Goal: Task Accomplishment & Management: Manage account settings

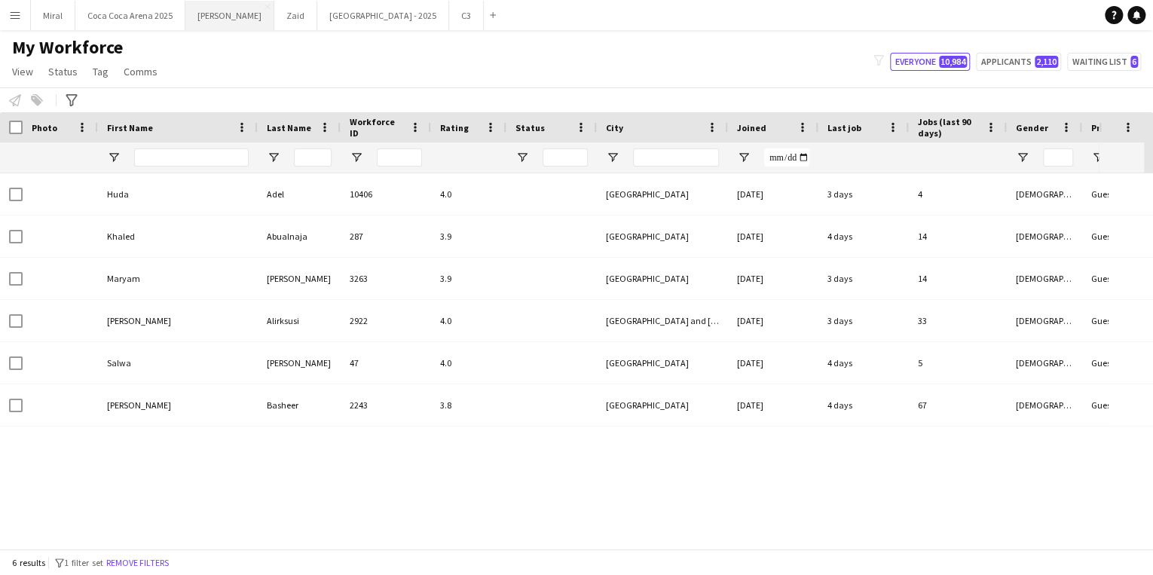
type input "**********"
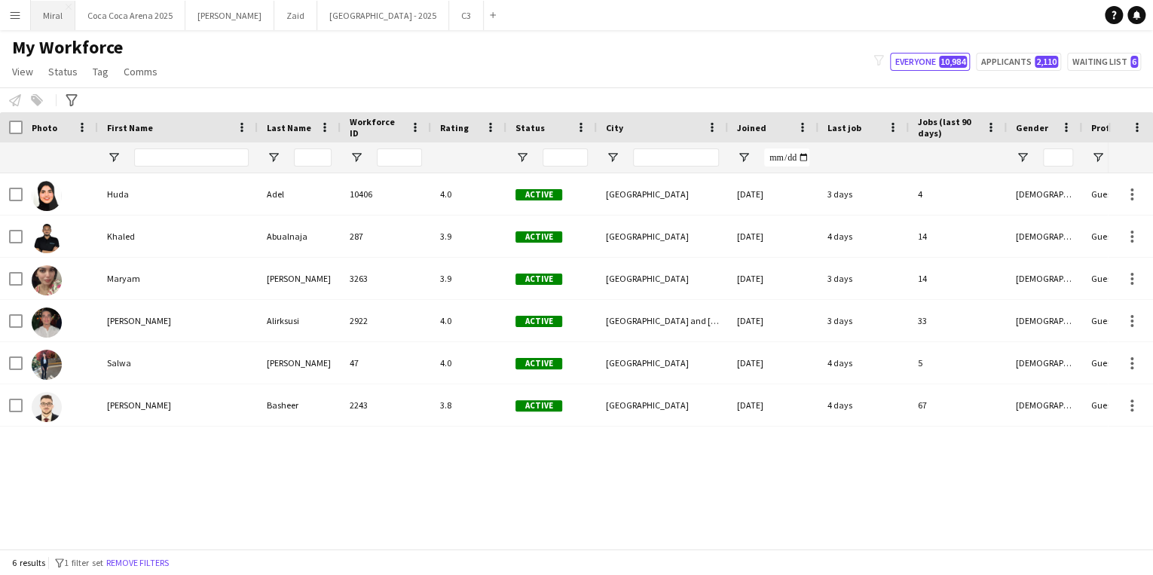
click at [55, 12] on button "Miral Close" at bounding box center [53, 15] width 44 height 29
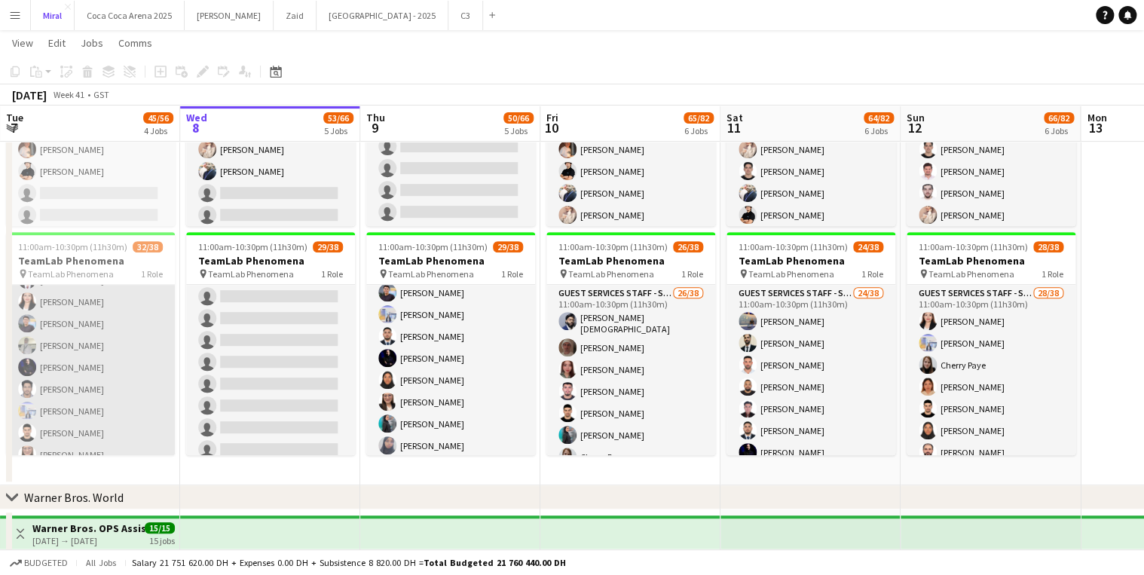
scroll to position [663, 0]
click at [132, 324] on app-card-role "Guest Services Staff - Senior 32/38 11:00am-10:30pm (11h30m) [PERSON_NAME] [PER…" at bounding box center [90, 54] width 169 height 864
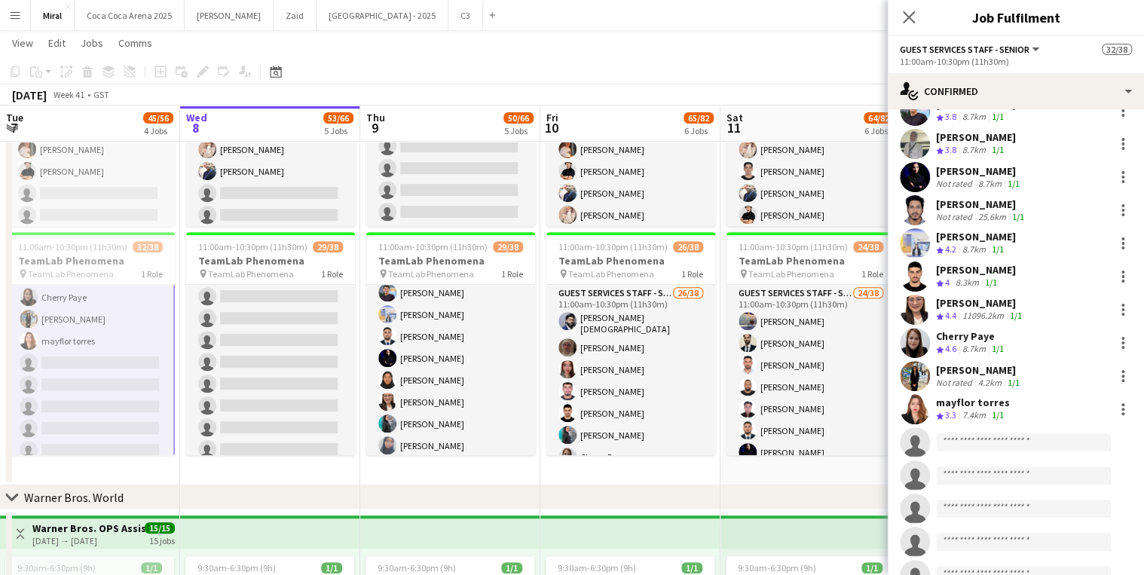
scroll to position [877, 0]
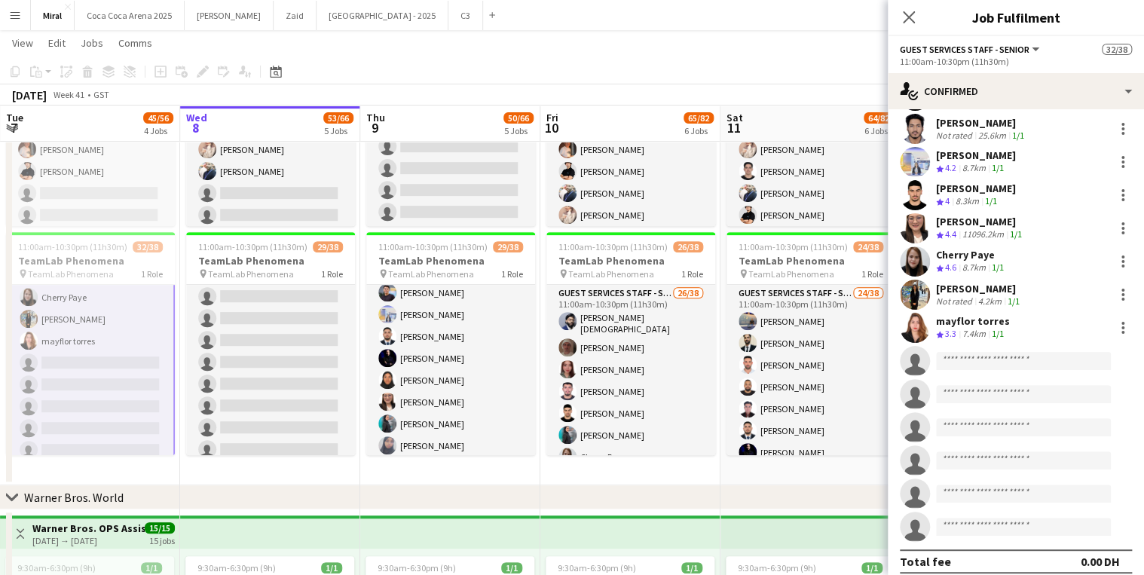
click at [973, 314] on div "mayflor torres" at bounding box center [973, 321] width 74 height 14
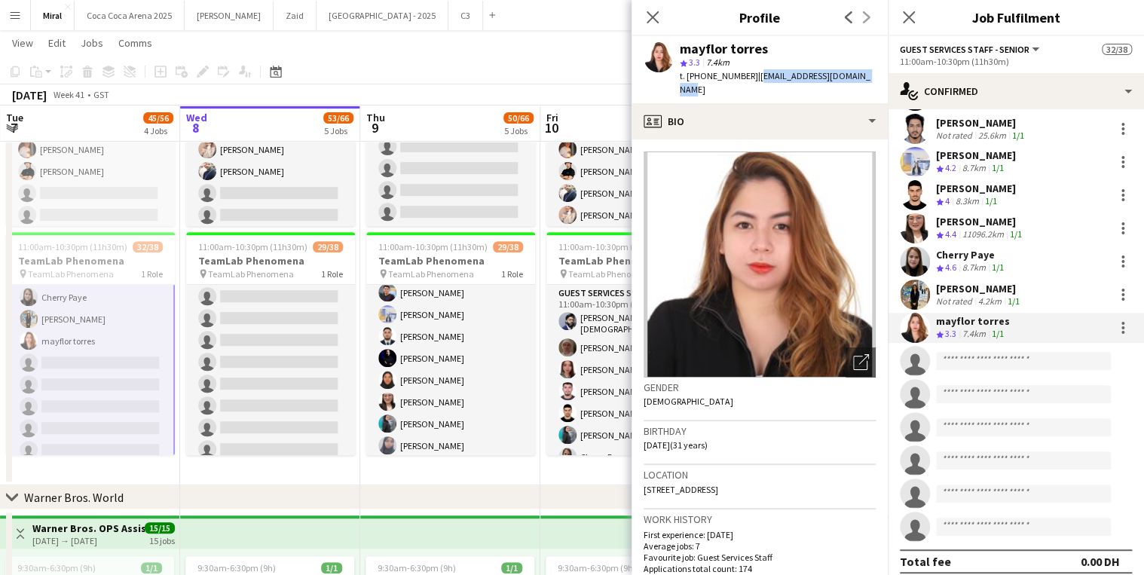
drag, startPoint x: 750, startPoint y: 76, endPoint x: 860, endPoint y: 75, distance: 109.2
click at [860, 75] on div "[PERSON_NAME] star 3.3 7.4km t. [PHONE_NUMBER] | [EMAIL_ADDRESS][DOMAIN_NAME]" at bounding box center [759, 69] width 256 height 67
copy span "[EMAIL_ADDRESS][DOMAIN_NAME]"
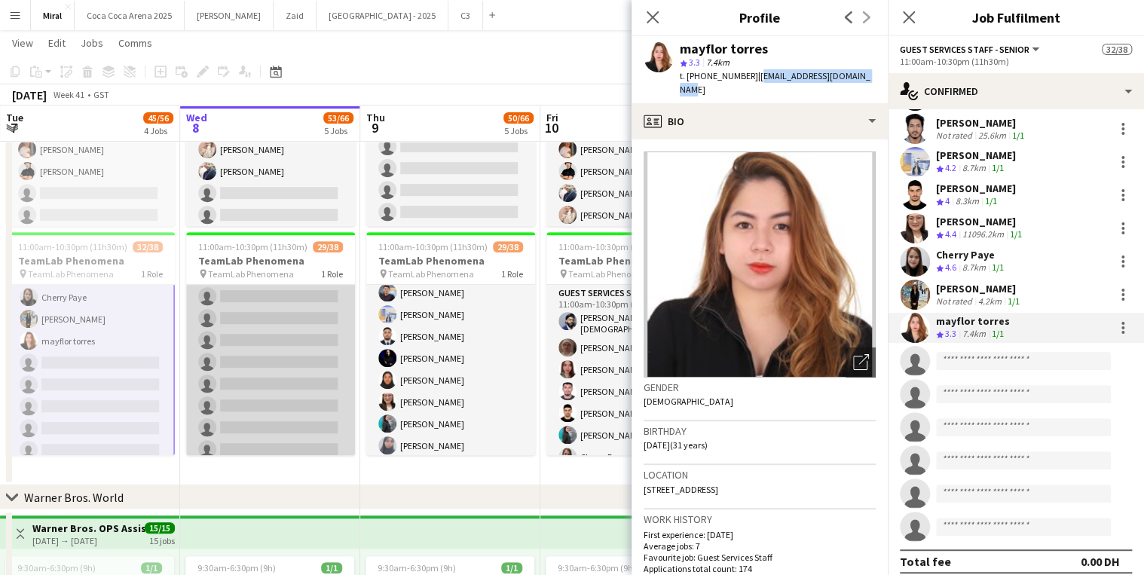
click at [265, 329] on app-card-role "Guest Services Staff - Senior 29/38 11:00am-10:30pm (11h30m) [PERSON_NAME] [PER…" at bounding box center [270, 54] width 169 height 864
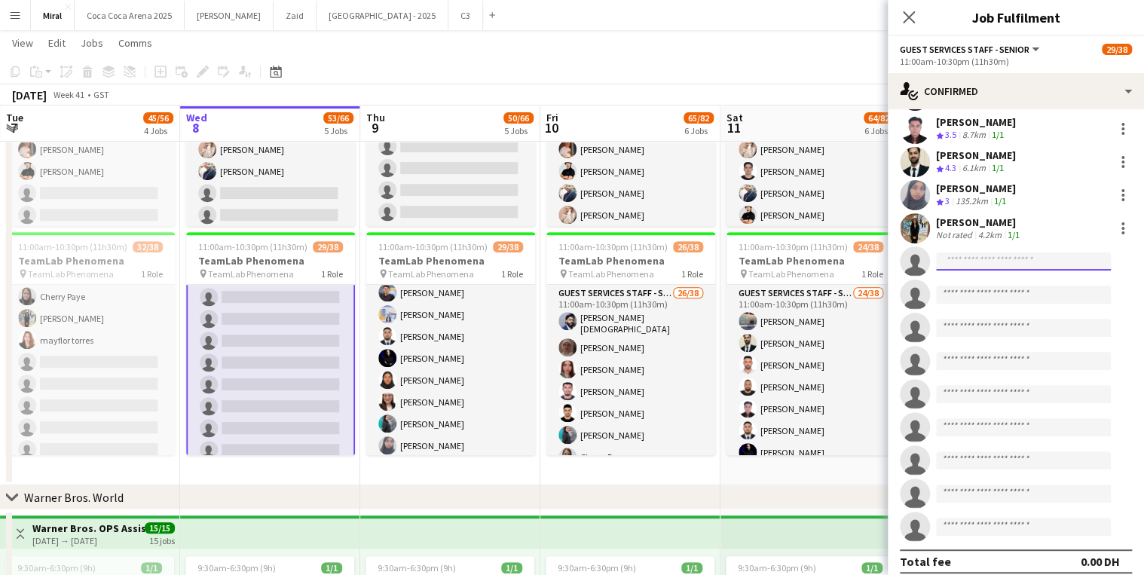
click at [986, 252] on input at bounding box center [1023, 261] width 175 height 18
paste input "**********"
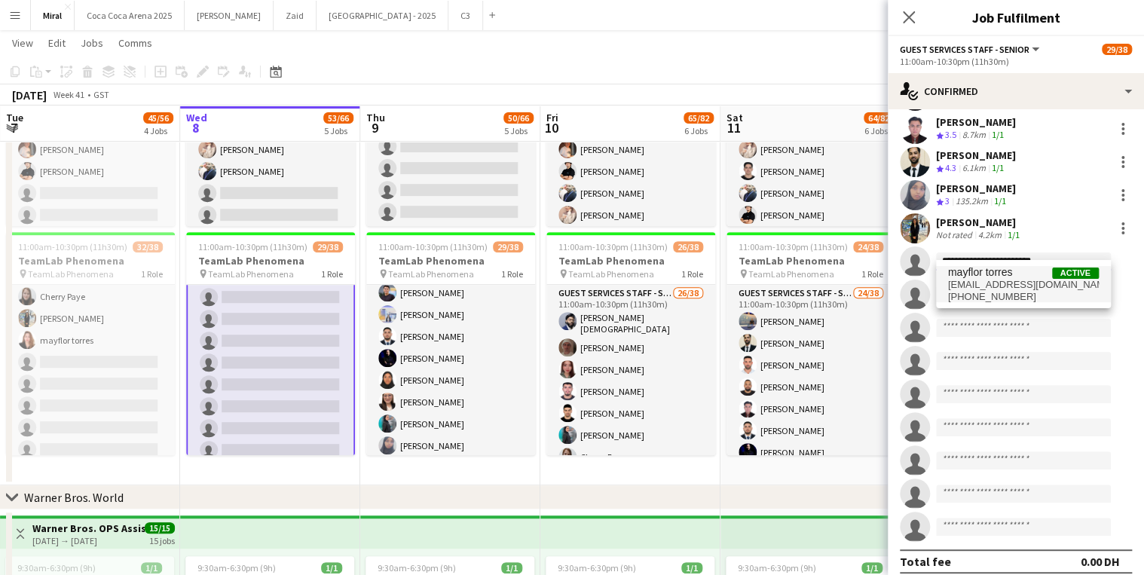
type input "**********"
click at [1010, 283] on span "[EMAIL_ADDRESS][DOMAIN_NAME]" at bounding box center [1023, 285] width 151 height 12
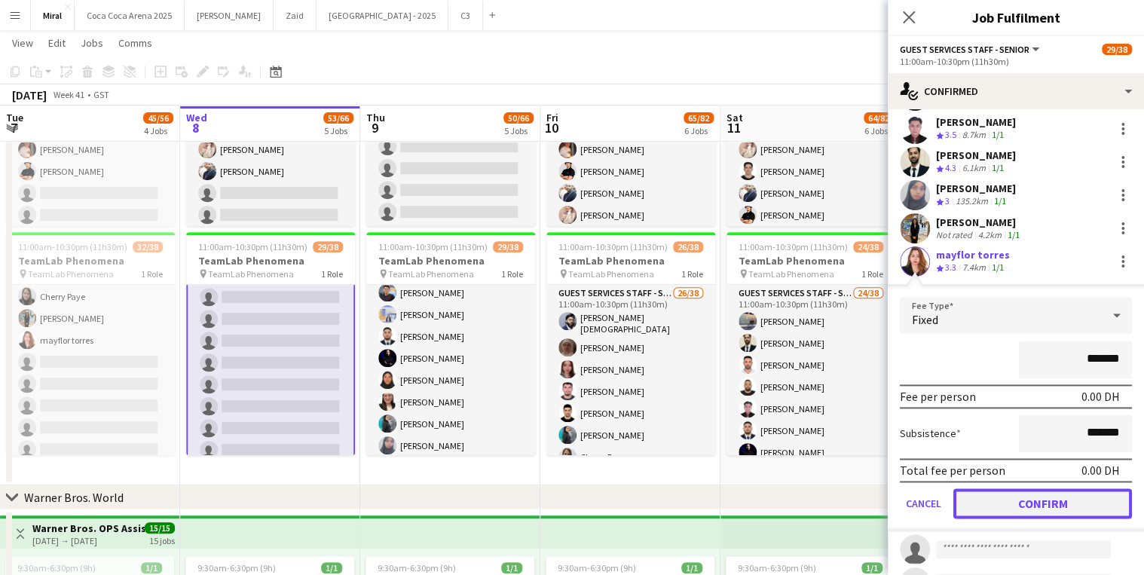
click at [1053, 488] on button "Confirm" at bounding box center [1042, 503] width 179 height 30
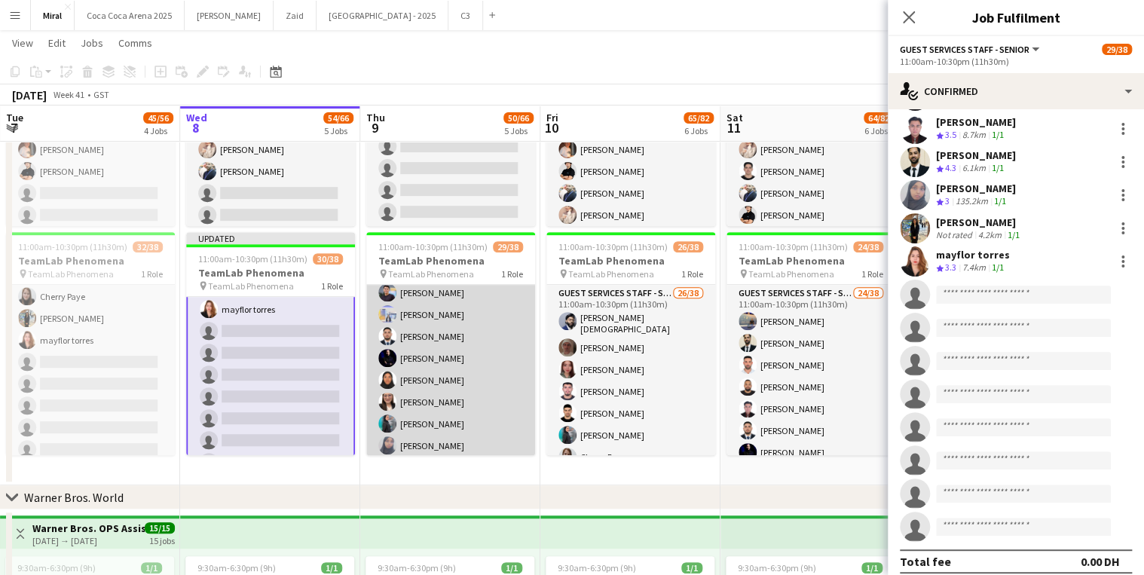
click at [428, 370] on app-card-role "Guest Services Staff - Senior 29/38 11:00am-10:30pm (11h30m) [PERSON_NAME] [PER…" at bounding box center [450, 293] width 169 height 860
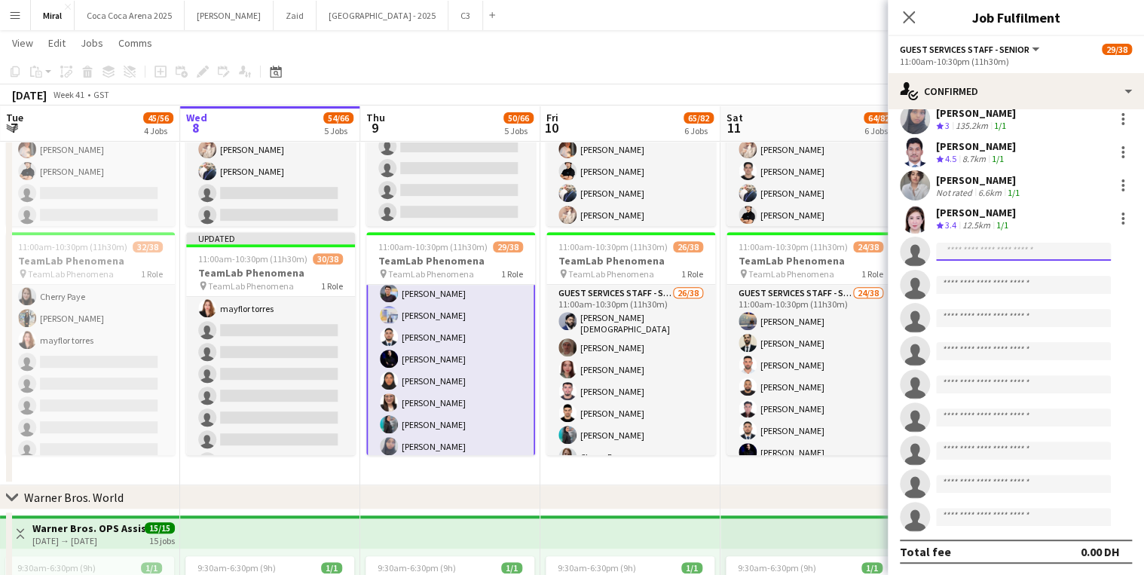
click at [954, 248] on input at bounding box center [1023, 252] width 175 height 18
paste input "**********"
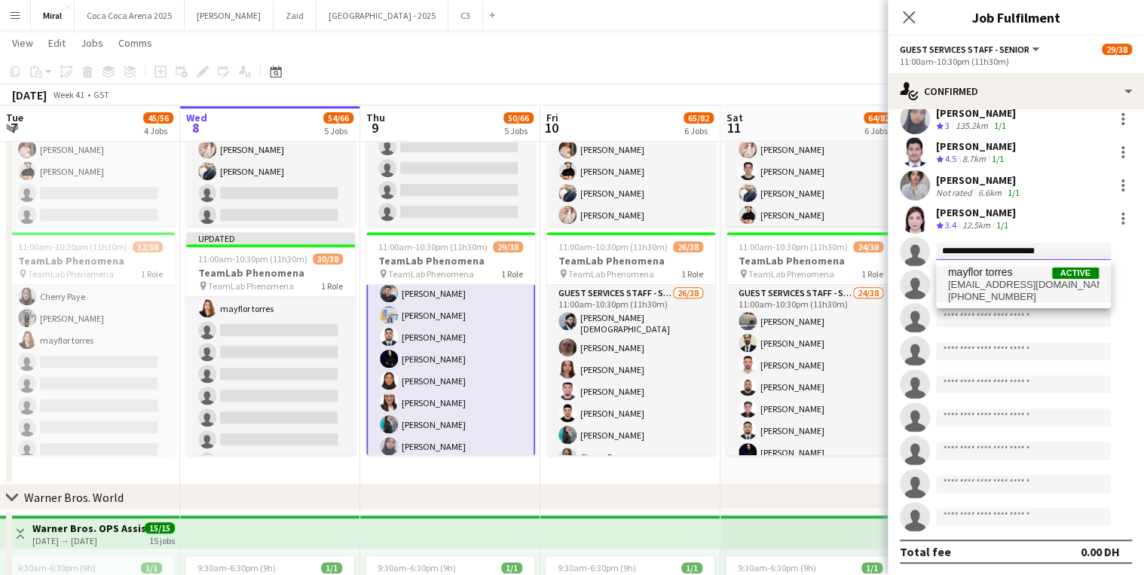
type input "**********"
click at [970, 277] on span "mayflor torres" at bounding box center [980, 272] width 65 height 13
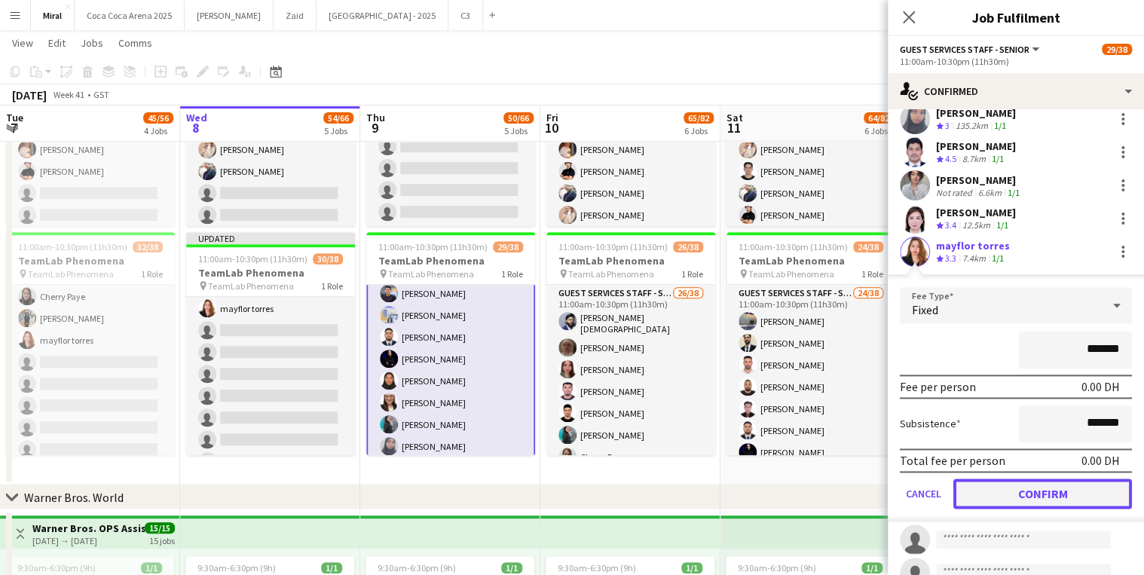
click at [1056, 488] on button "Confirm" at bounding box center [1042, 493] width 179 height 30
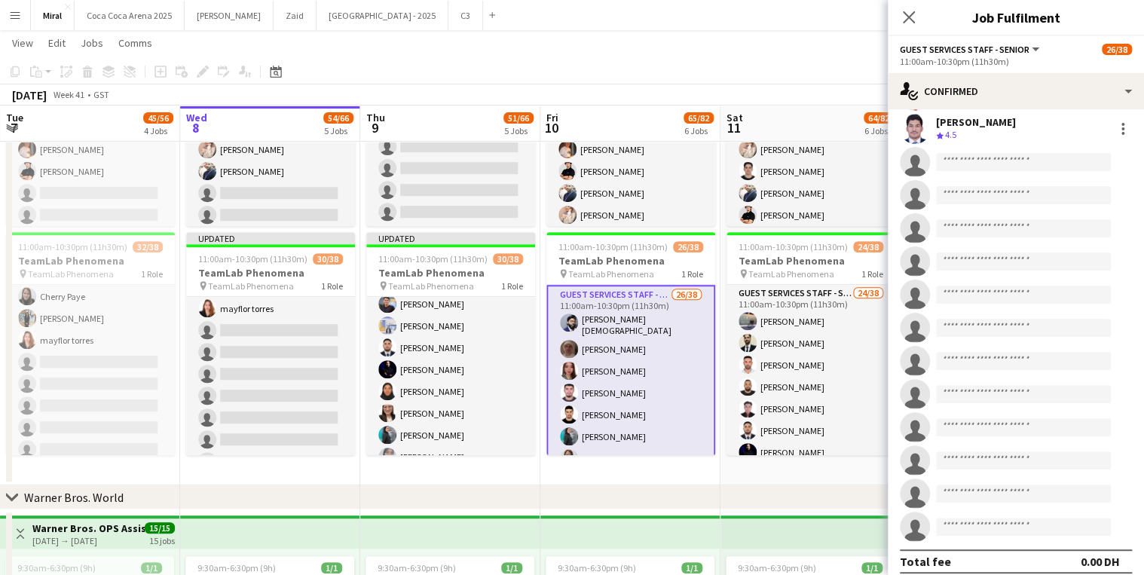
scroll to position [422, 0]
click at [993, 153] on input at bounding box center [1023, 162] width 175 height 18
paste input "**********"
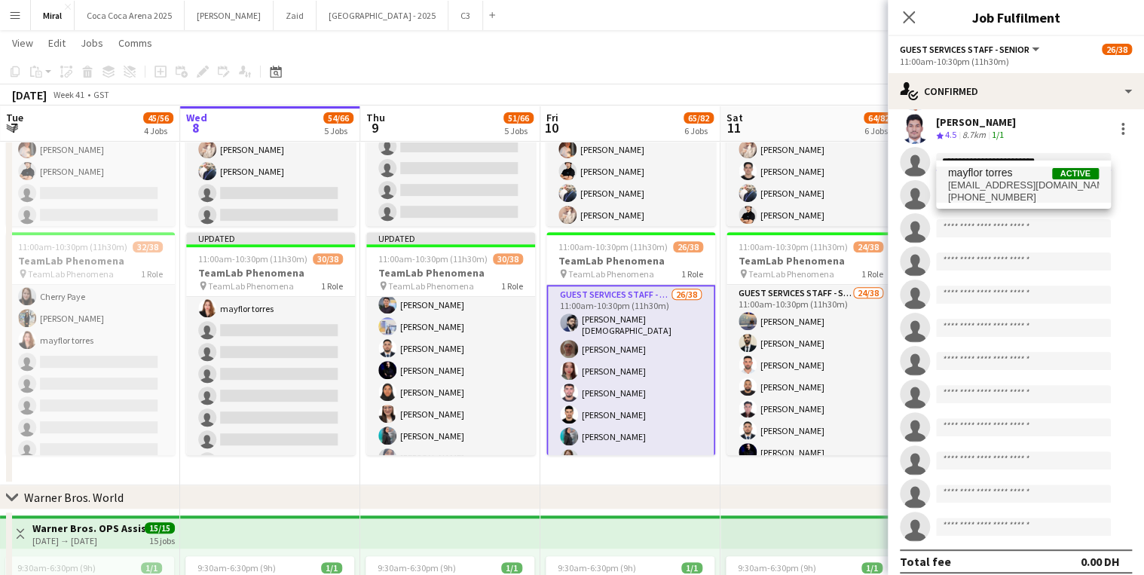
type input "**********"
click at [998, 183] on span "[EMAIL_ADDRESS][DOMAIN_NAME]" at bounding box center [1023, 185] width 151 height 12
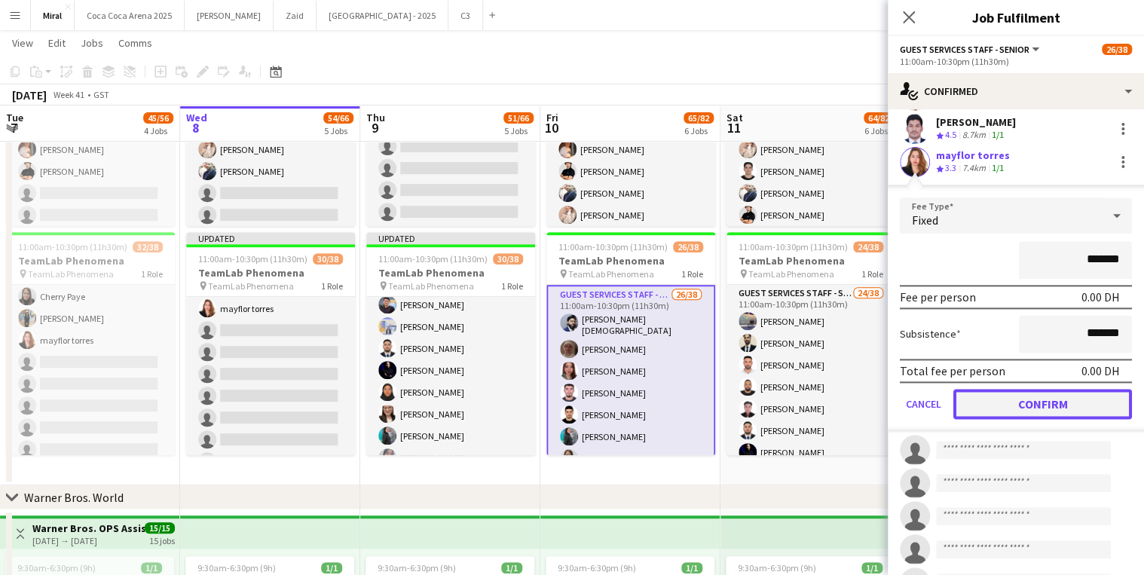
click at [1027, 392] on button "Confirm" at bounding box center [1042, 404] width 179 height 30
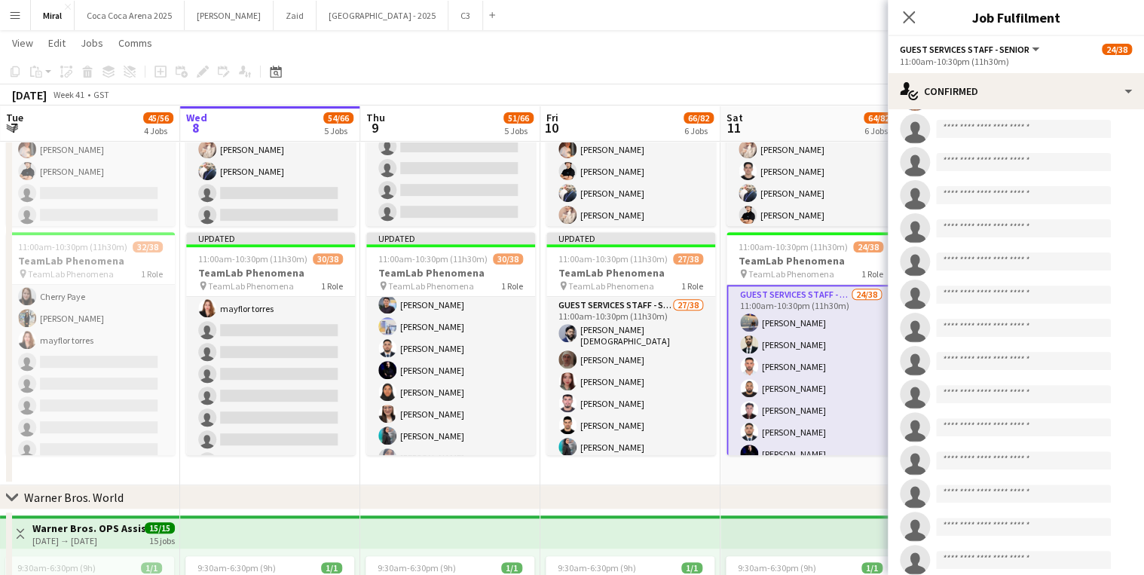
scroll to position [817, 0]
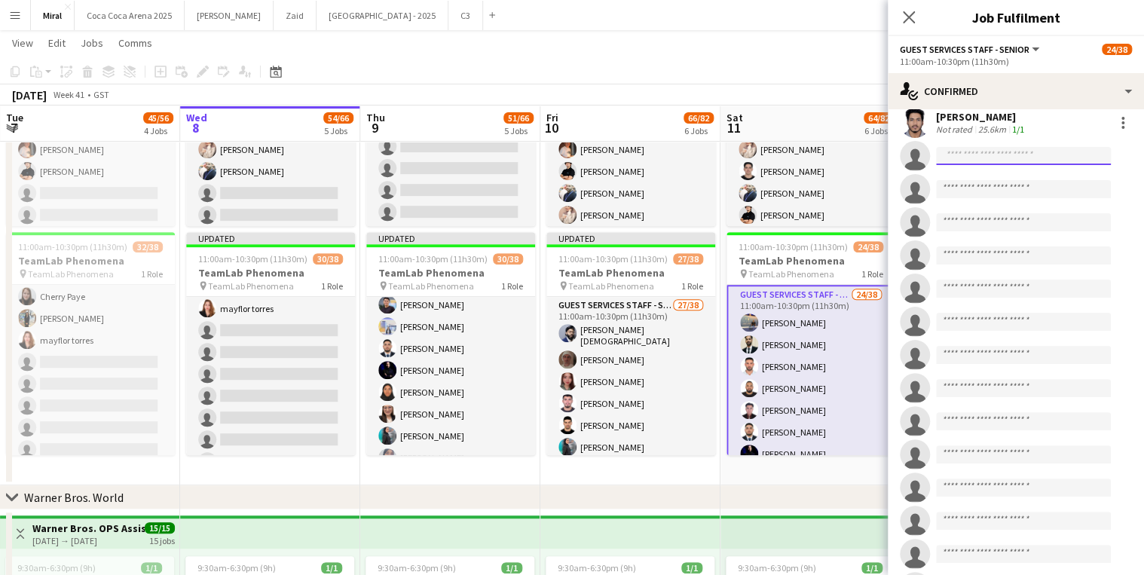
click at [977, 147] on input at bounding box center [1023, 156] width 175 height 18
paste input "**********"
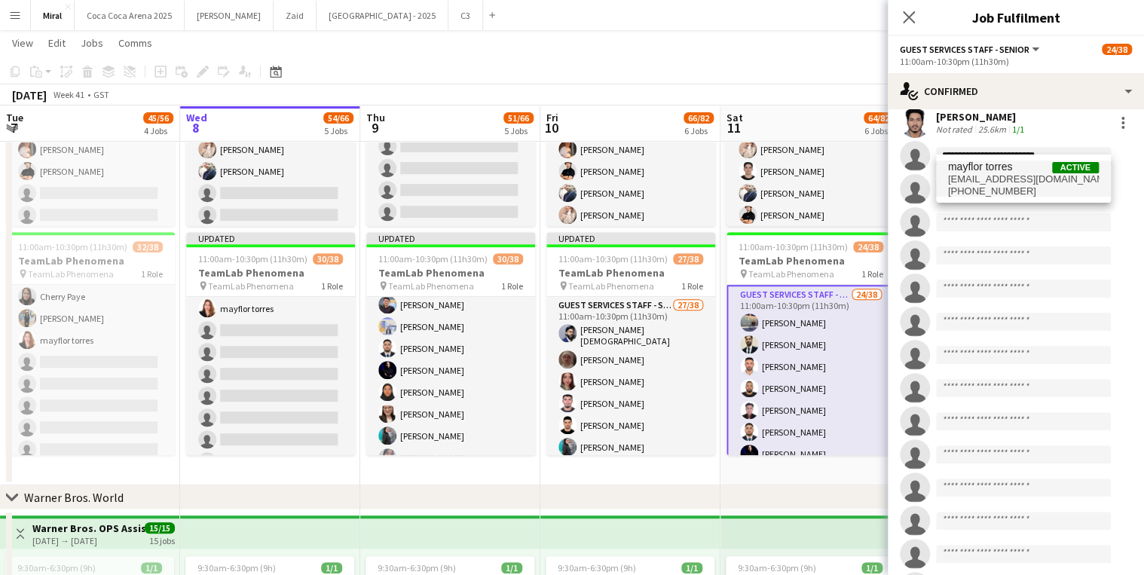
type input "**********"
click at [994, 178] on span "[EMAIL_ADDRESS][DOMAIN_NAME]" at bounding box center [1023, 179] width 151 height 12
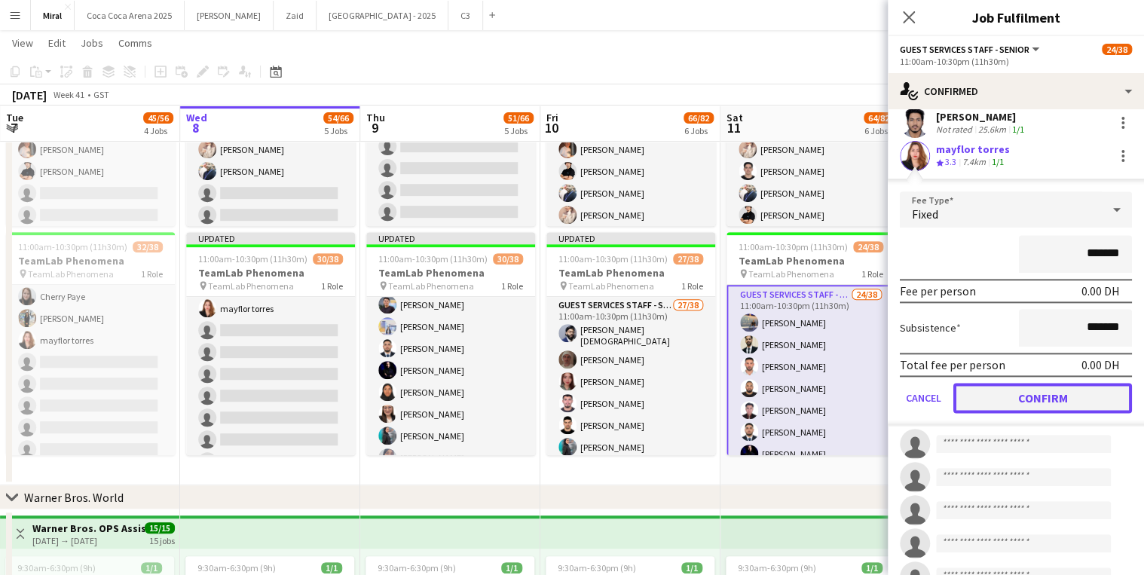
click at [1031, 383] on button "Confirm" at bounding box center [1042, 398] width 179 height 30
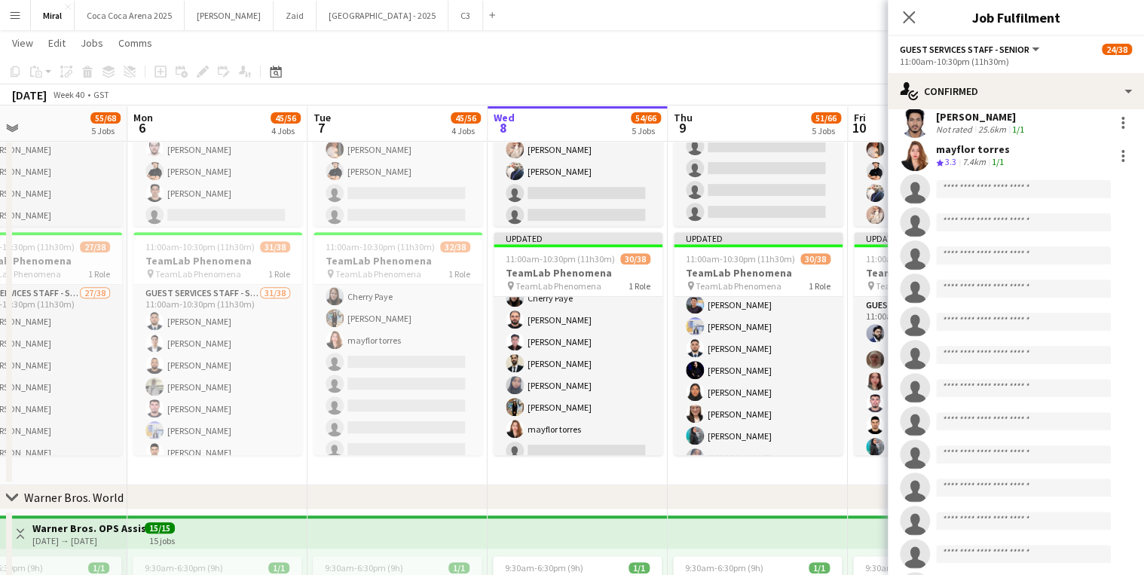
scroll to position [0, 409]
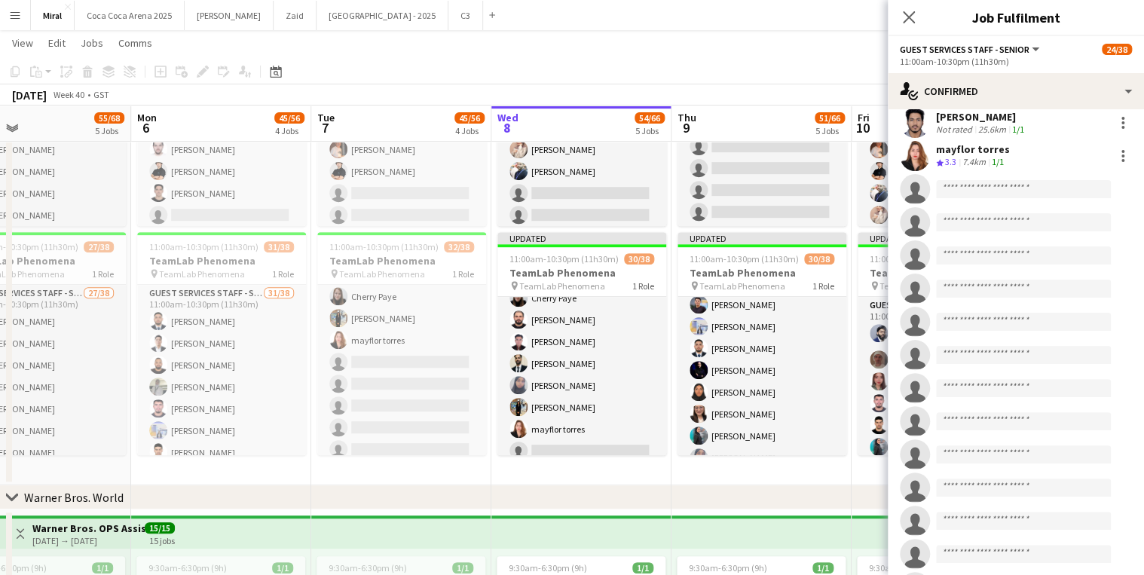
drag, startPoint x: 105, startPoint y: 366, endPoint x: 416, endPoint y: 374, distance: 311.3
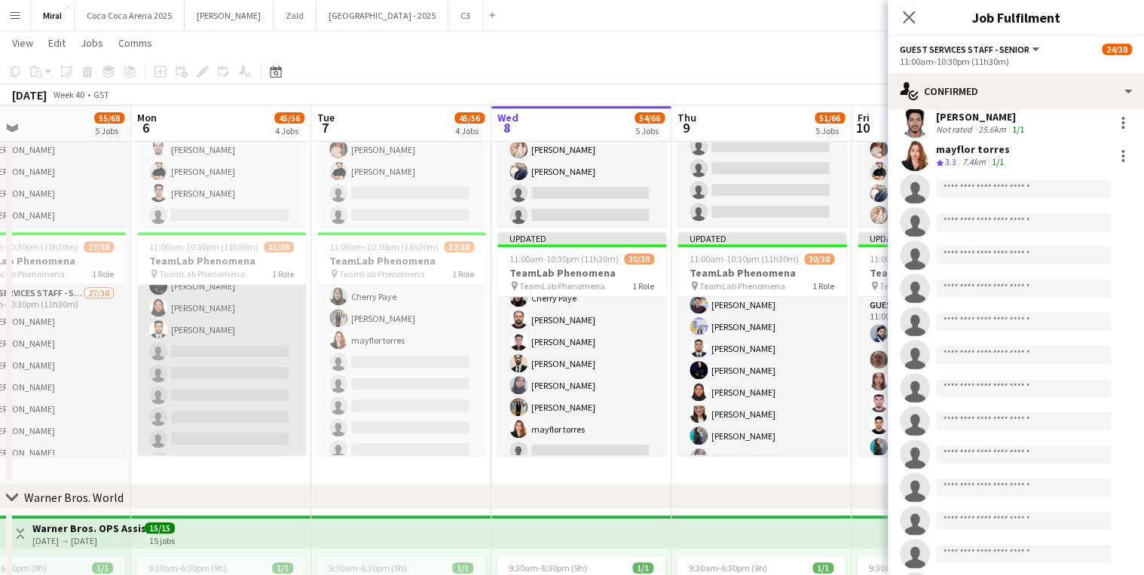
scroll to position [663, 0]
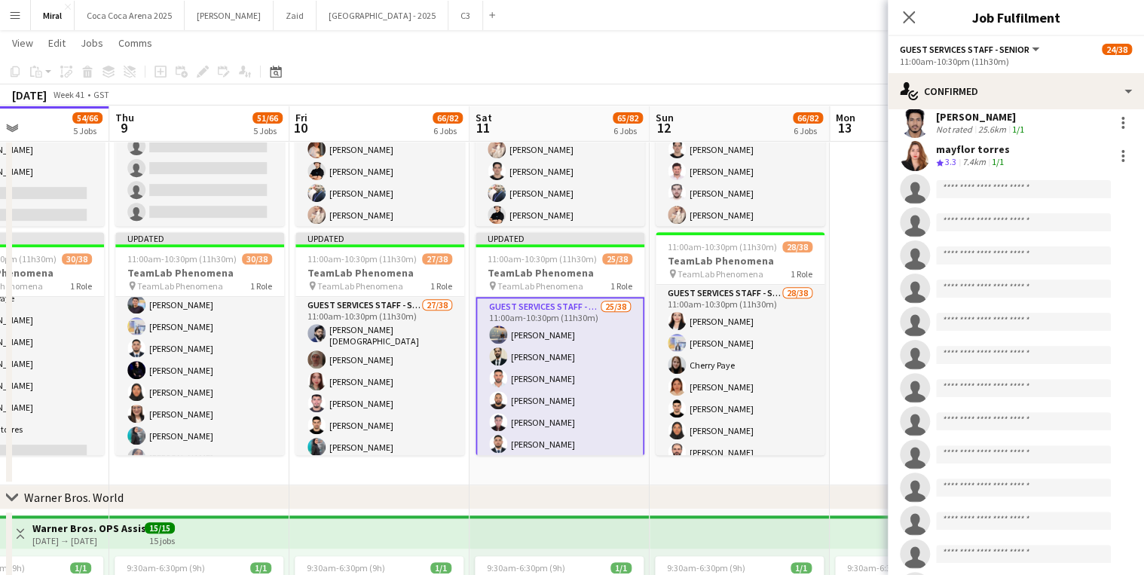
drag, startPoint x: 577, startPoint y: 356, endPoint x: 5, endPoint y: 347, distance: 571.9
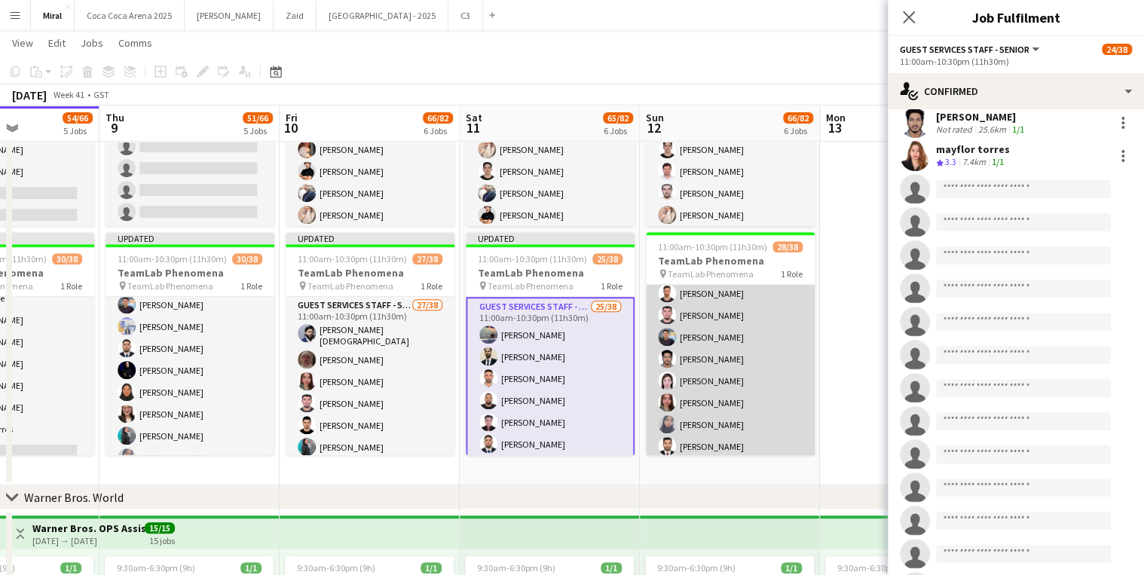
click at [744, 371] on app-card-role "Guest Services Staff - Senior 28/38 11:00am-10:30pm (11h30m) [PERSON_NAME] [PER…" at bounding box center [730, 536] width 169 height 864
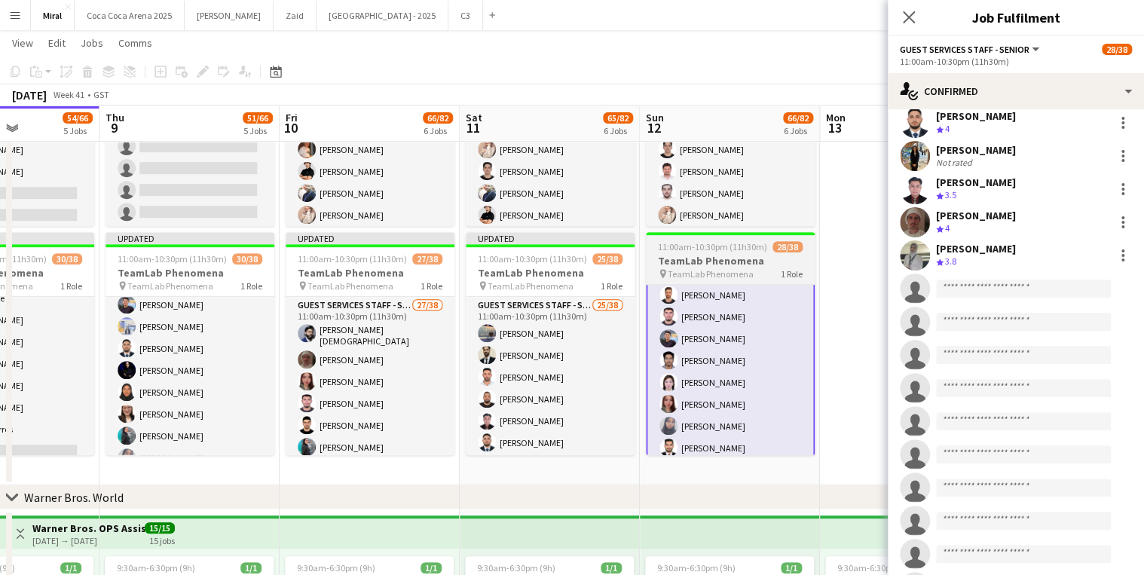
scroll to position [182, 0]
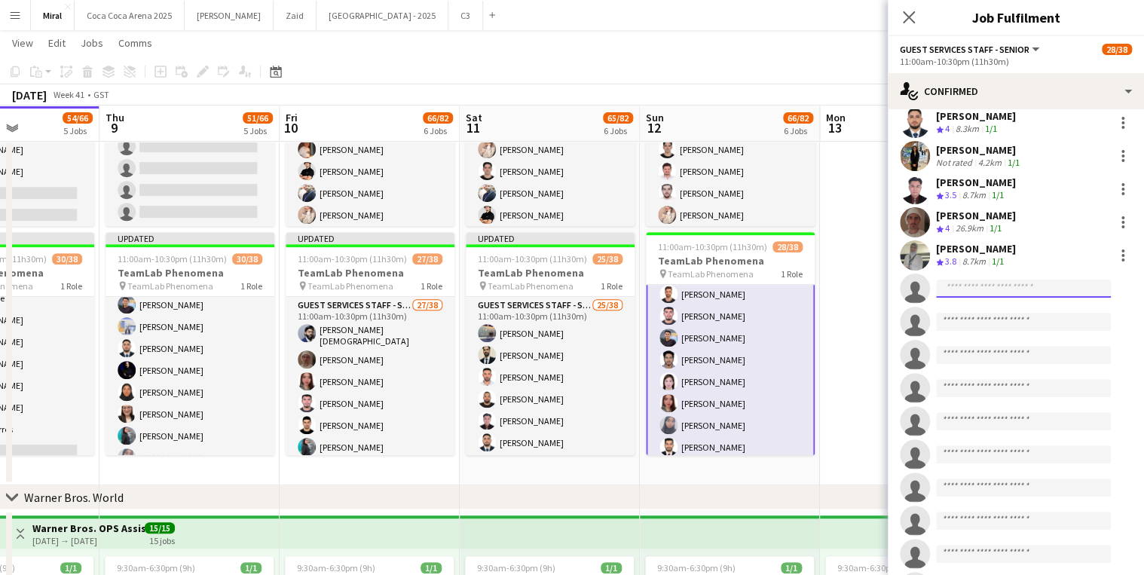
click at [972, 280] on input at bounding box center [1023, 289] width 175 height 18
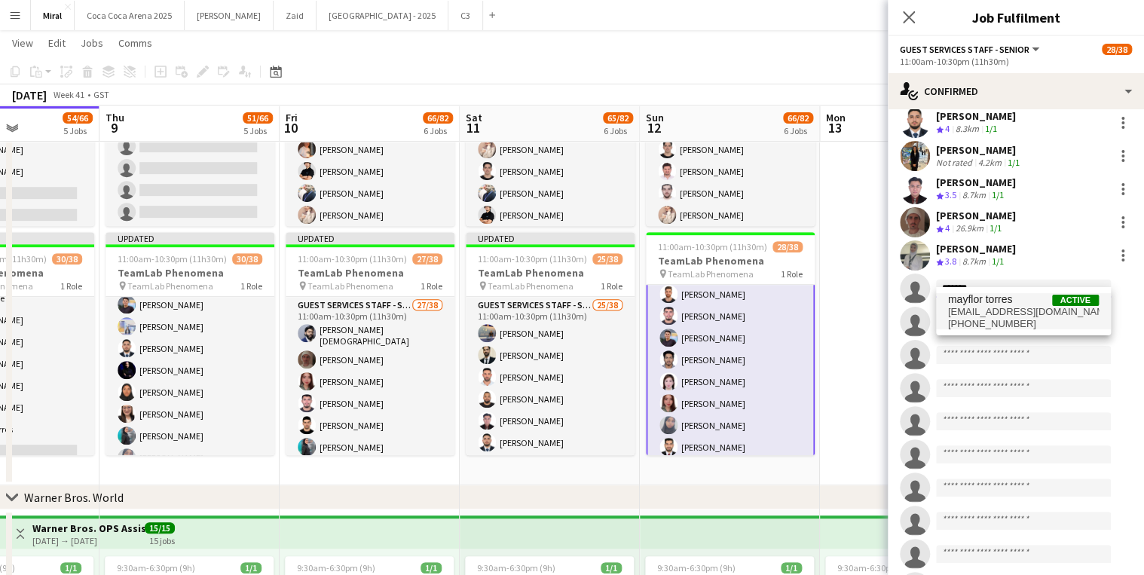
type input "*******"
click at [1003, 311] on span "[EMAIL_ADDRESS][DOMAIN_NAME]" at bounding box center [1023, 312] width 151 height 12
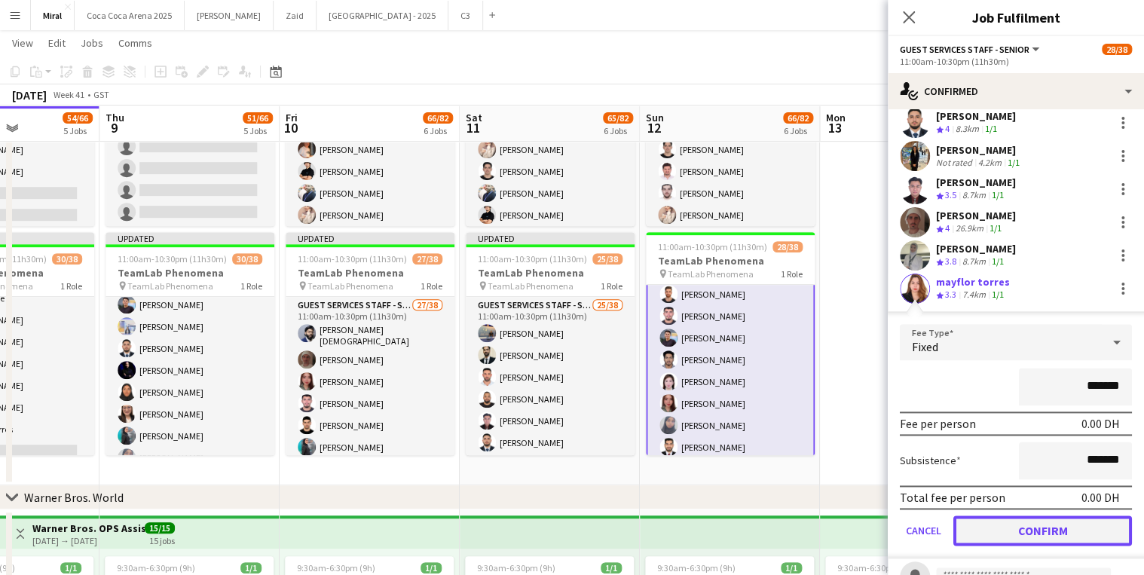
click at [1043, 515] on button "Confirm" at bounding box center [1042, 530] width 179 height 30
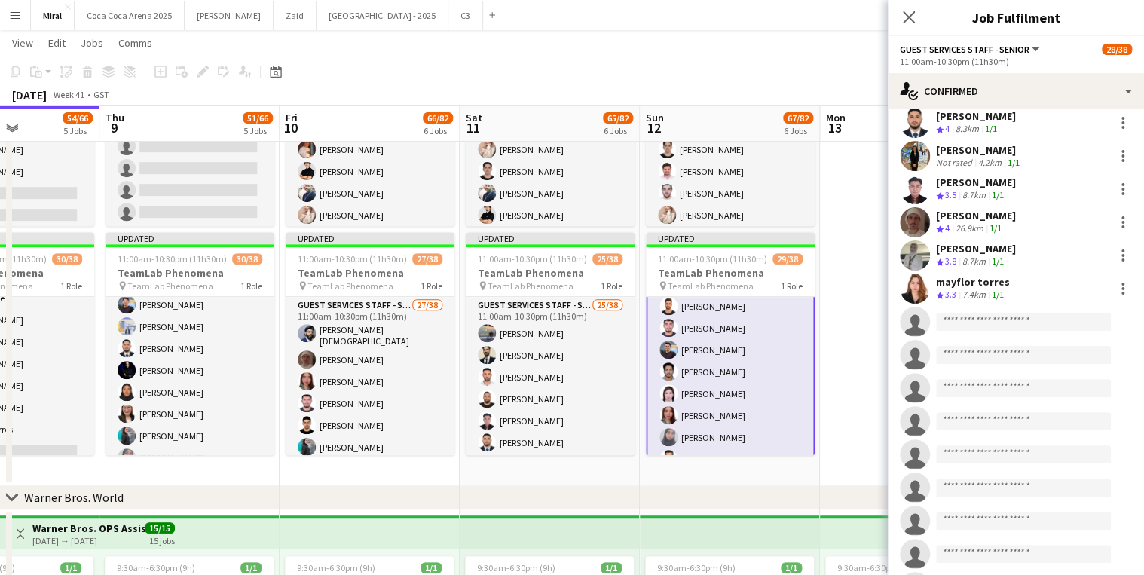
click at [858, 282] on app-date-cell at bounding box center [910, 241] width 180 height 488
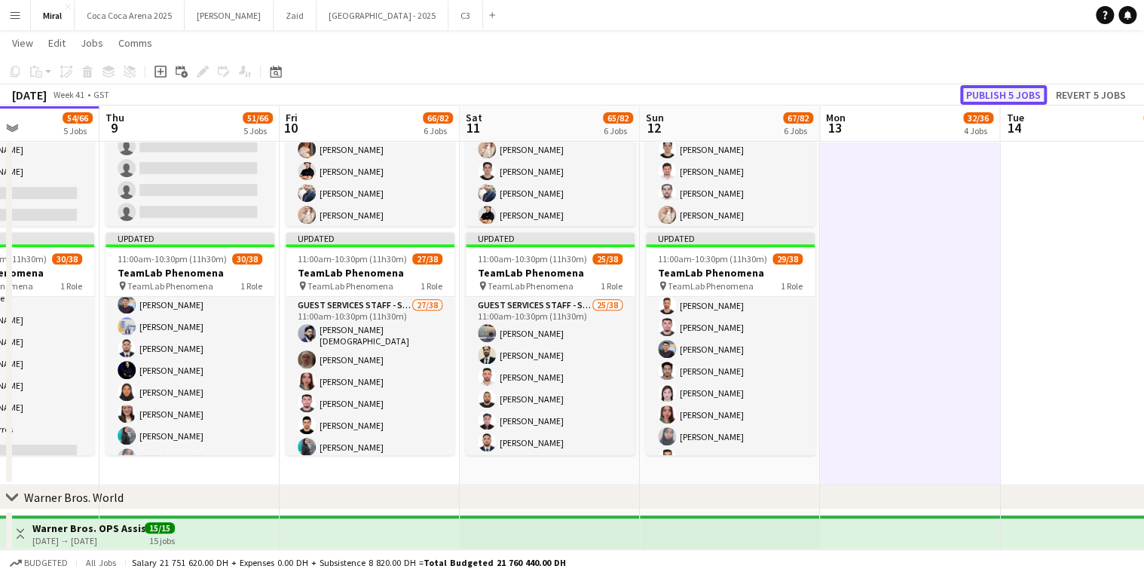
click at [996, 89] on button "Publish 5 jobs" at bounding box center [1003, 95] width 87 height 20
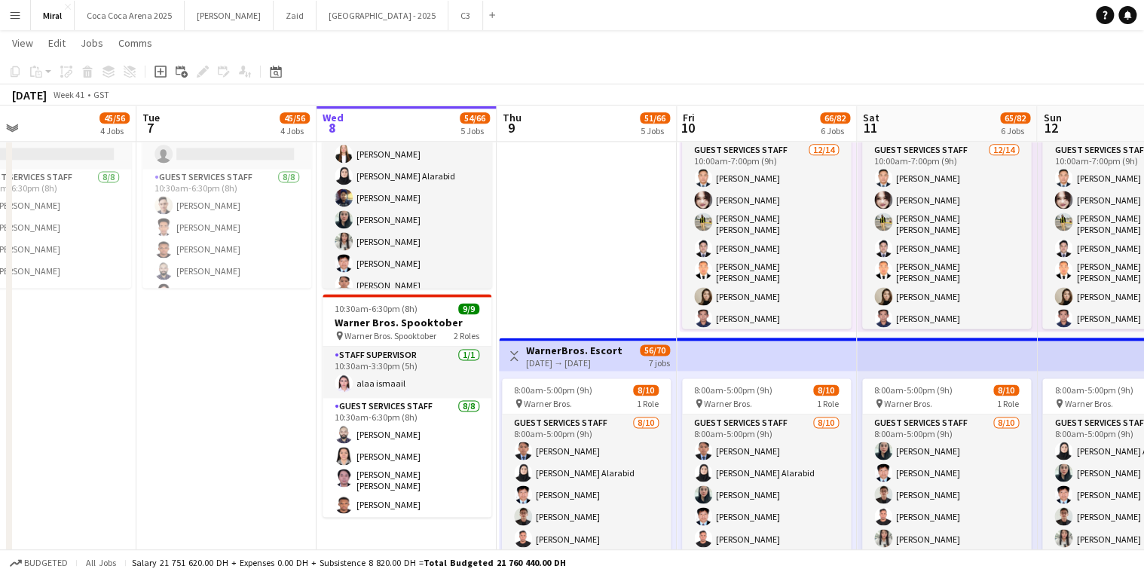
scroll to position [0, 401]
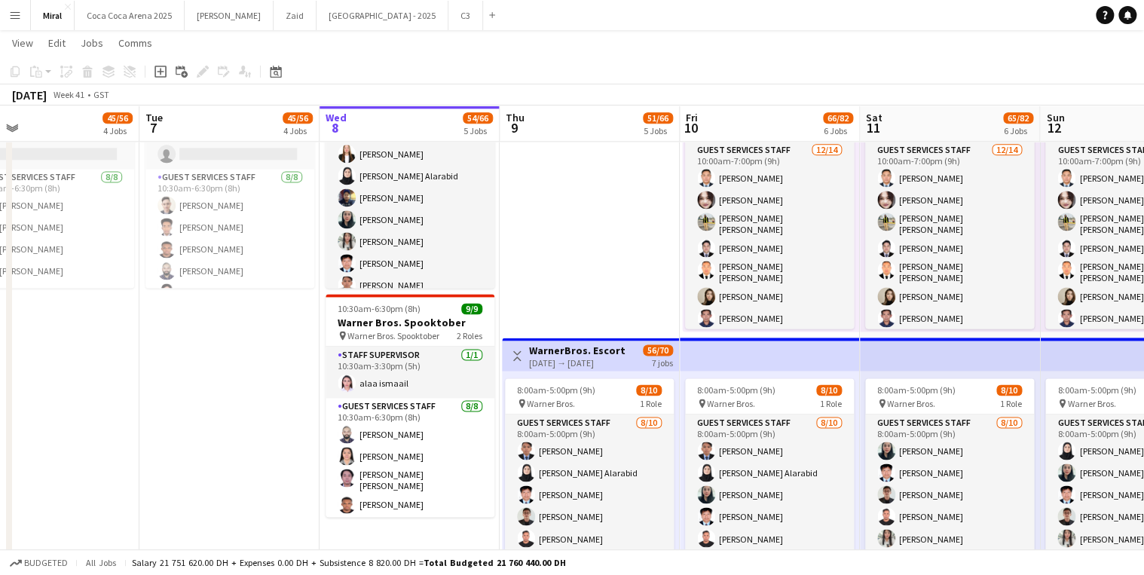
drag, startPoint x: 182, startPoint y: 270, endPoint x: 582, endPoint y: 267, distance: 400.1
click at [582, 267] on app-calendar-viewport "Sat 4 54/70 5 Jobs Sun 5 55/68 5 Jobs Mon 6 45/56 4 Jobs Tue 7 45/56 4 Jobs Wed…" at bounding box center [572, 13] width 1144 height 1838
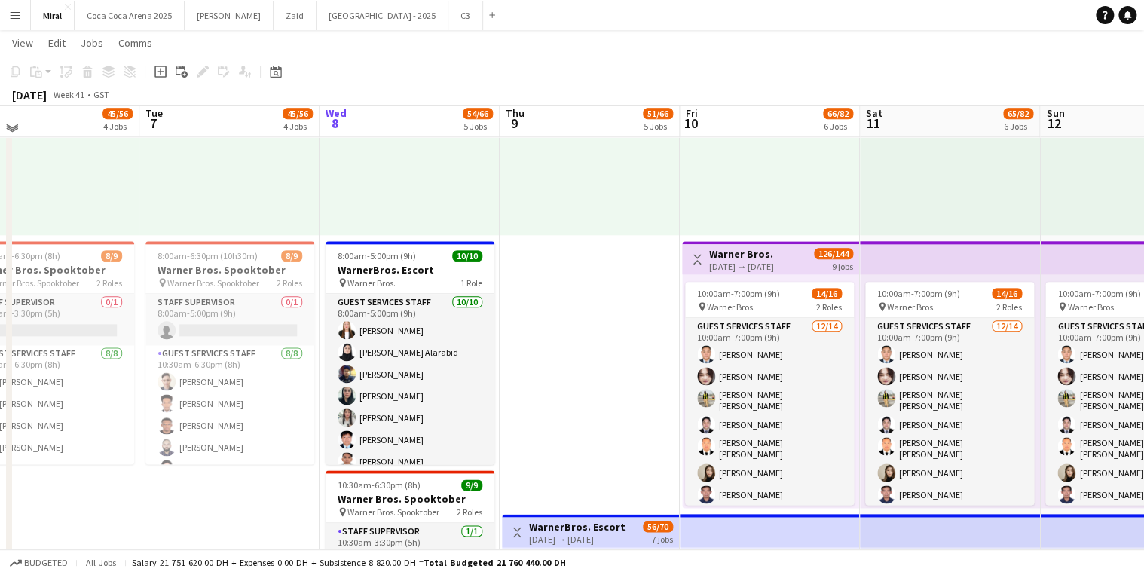
scroll to position [784, 0]
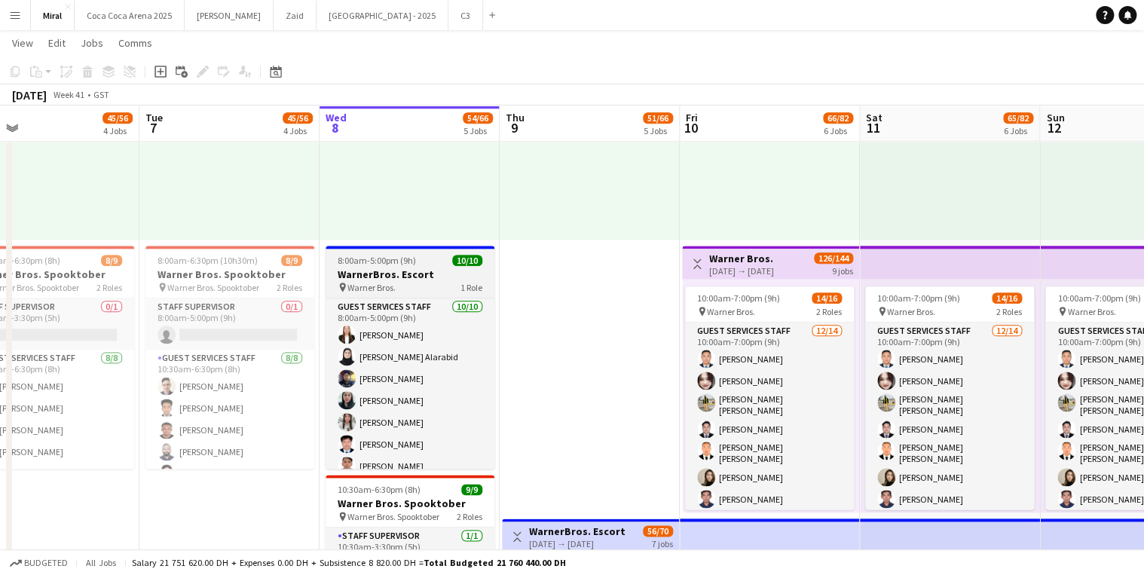
click at [385, 277] on h3 "WarnerBros. Escort" at bounding box center [409, 274] width 169 height 14
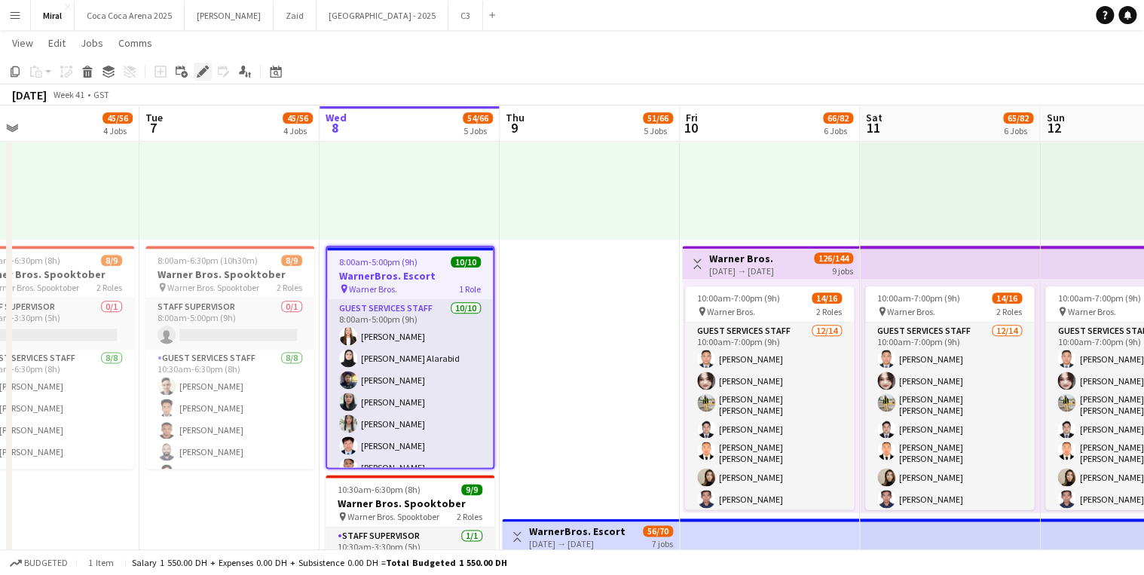
click at [201, 66] on icon "Edit" at bounding box center [203, 72] width 12 height 12
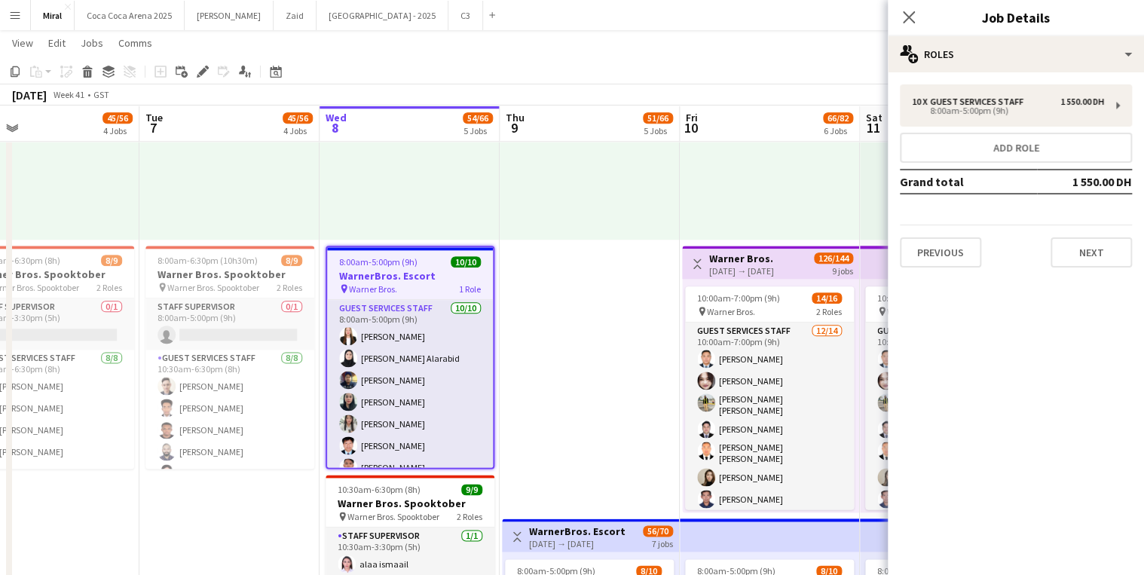
click at [552, 274] on app-date-cell "9:30am-6:30pm (9h) 1/1 pin Warner Bros. 1 Role Guest Services Staff [DATE] 9:30…" at bounding box center [590, 505] width 180 height 1077
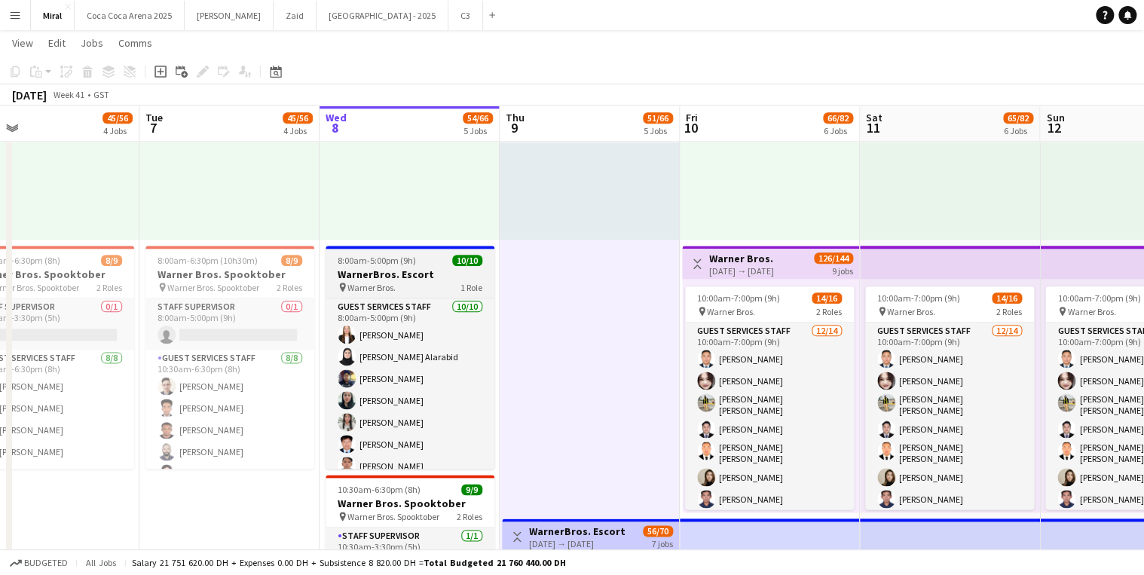
click at [412, 263] on div "8:00am-5:00pm (9h) 10/10" at bounding box center [409, 260] width 169 height 11
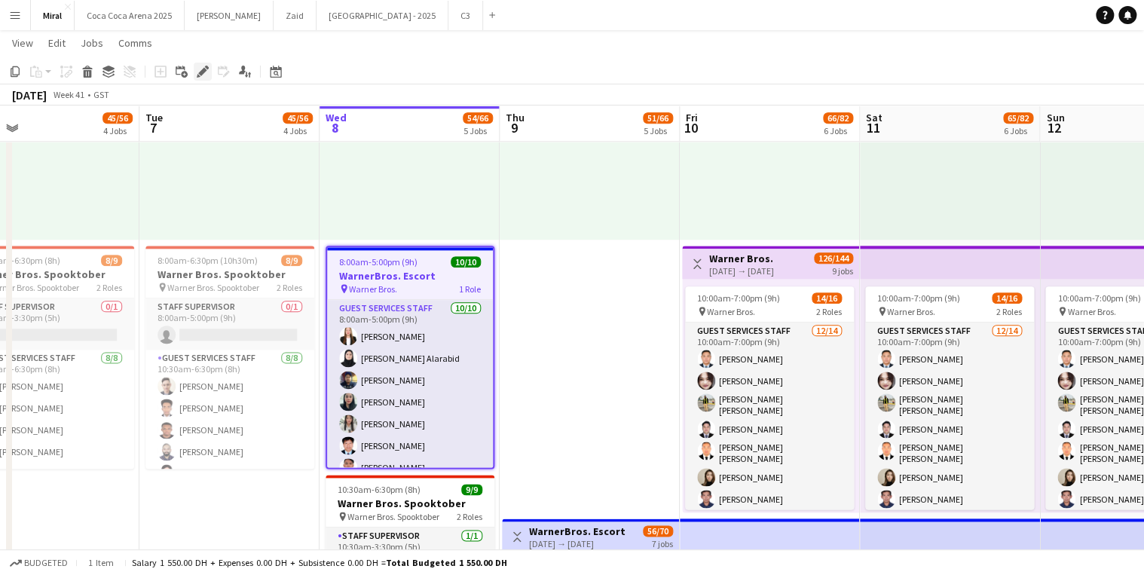
click at [203, 67] on icon "Edit" at bounding box center [203, 72] width 12 height 12
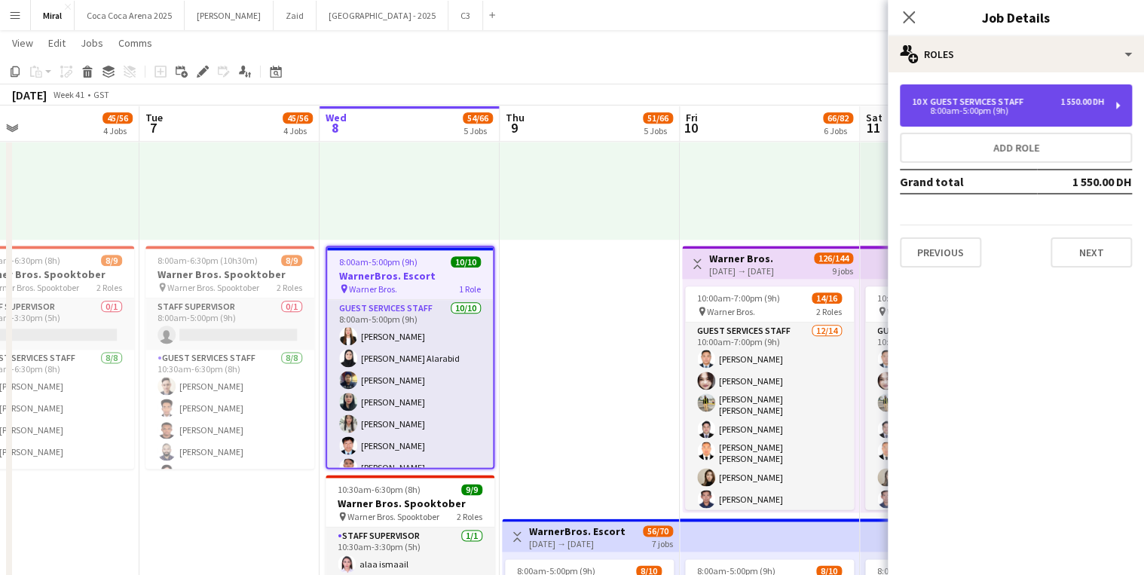
click at [1019, 110] on div "8:00am-5:00pm (9h)" at bounding box center [1008, 111] width 192 height 8
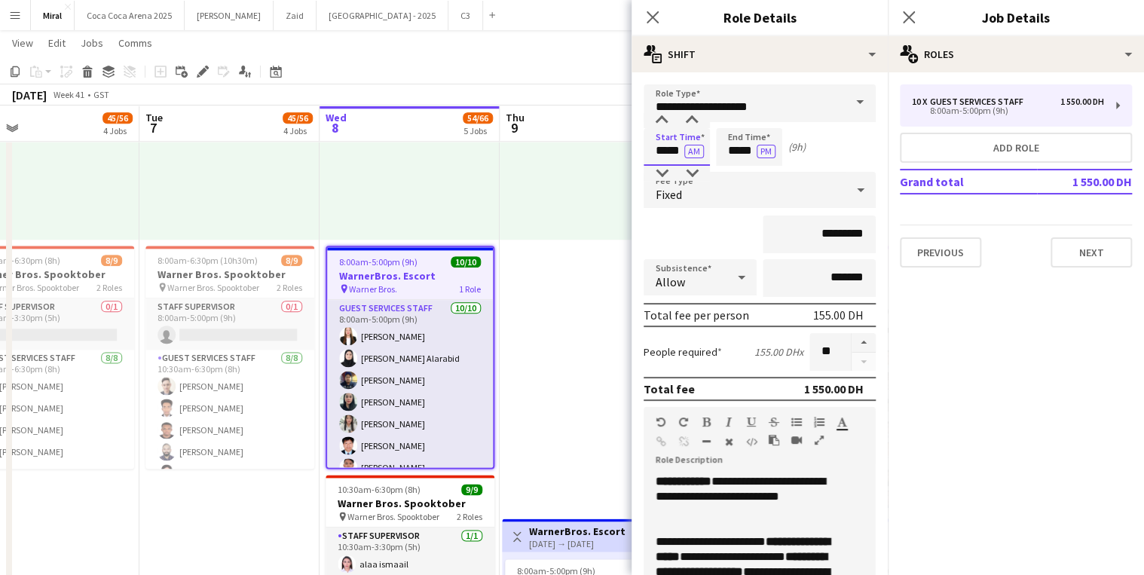
drag, startPoint x: 666, startPoint y: 151, endPoint x: 655, endPoint y: 151, distance: 11.3
click at [655, 151] on input "*****" at bounding box center [676, 147] width 66 height 38
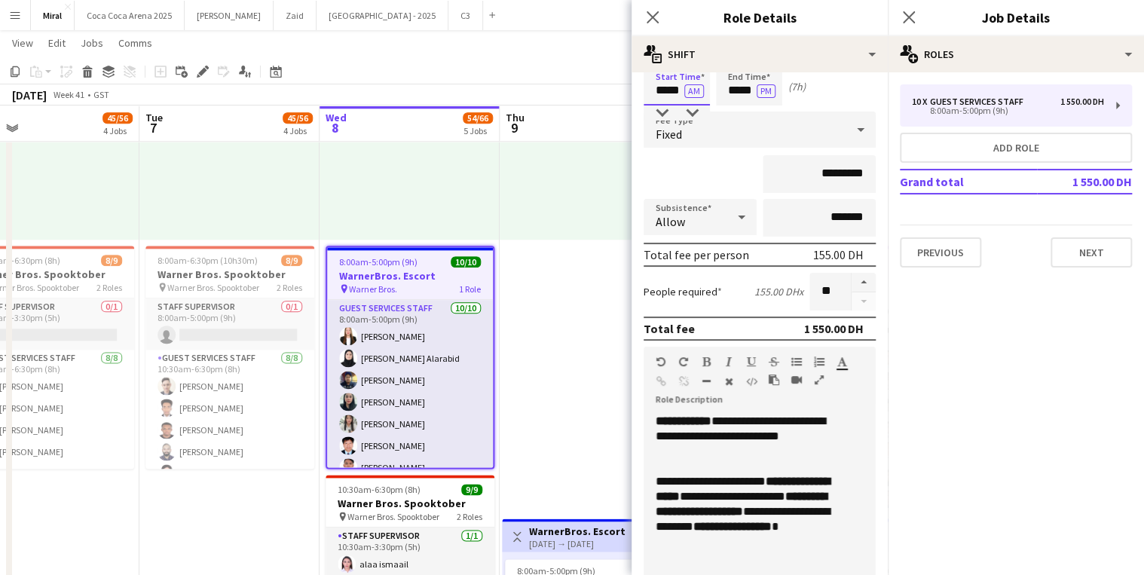
type input "*****"
click at [585, 274] on app-date-cell "9:30am-6:30pm (9h) 1/1 pin Warner Bros. 1 Role Guest Services Staff [DATE] 9:30…" at bounding box center [590, 505] width 180 height 1077
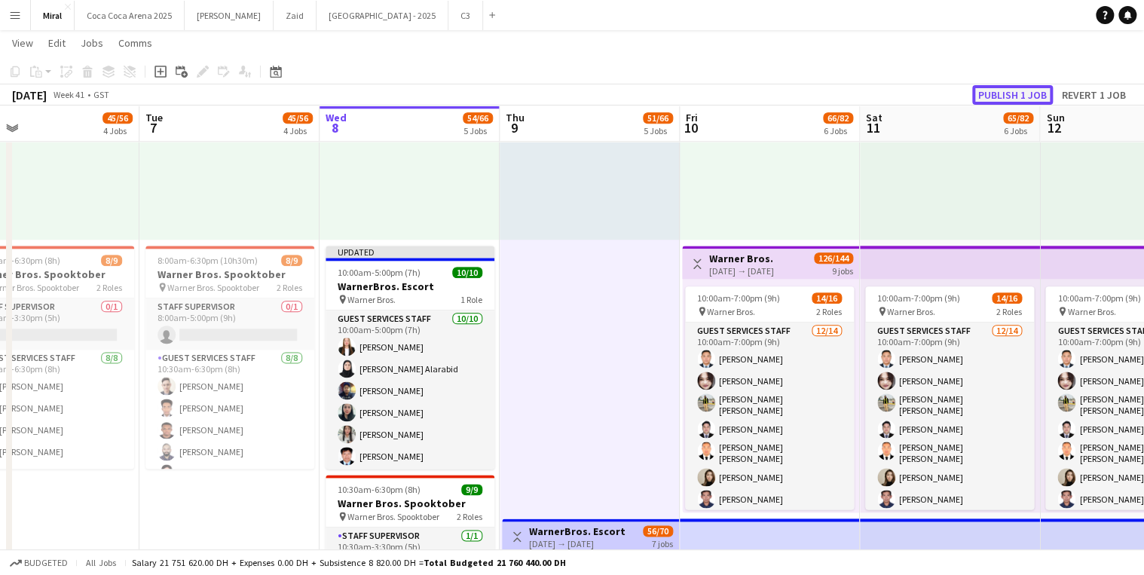
click at [1009, 93] on button "Publish 1 job" at bounding box center [1012, 95] width 81 height 20
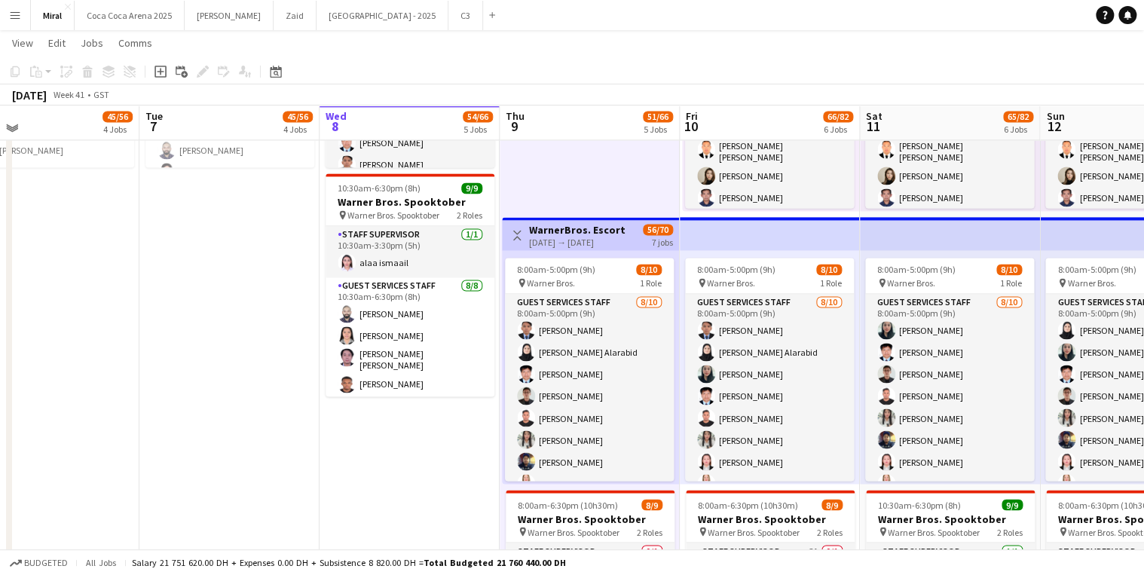
scroll to position [1025, 0]
